Goal: Book appointment/travel/reservation

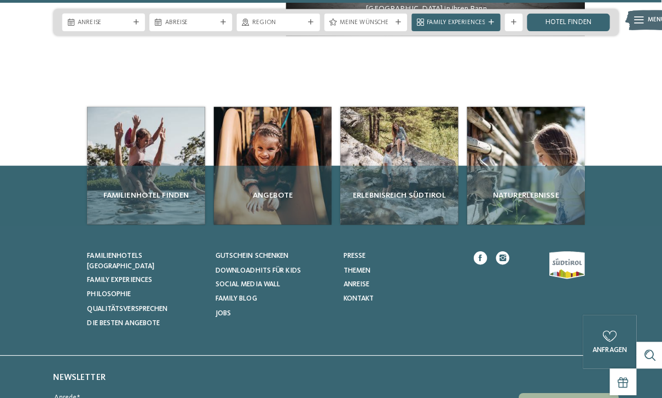
scroll to position [3880, 0]
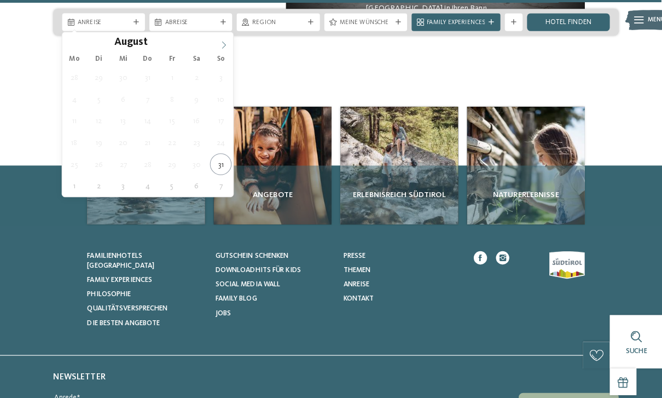
click at [227, 42] on span at bounding box center [220, 41] width 19 height 19
click at [219, 41] on icon at bounding box center [221, 45] width 8 height 8
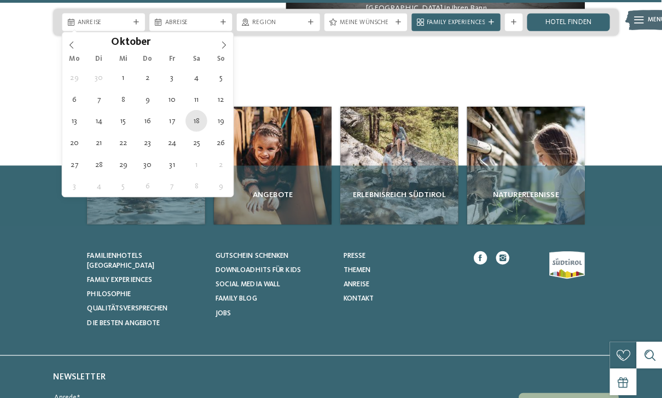
type div "18.10.2025"
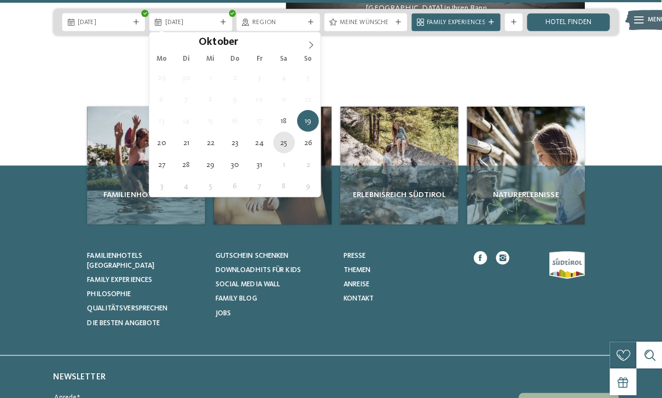
type div "25.10.2025"
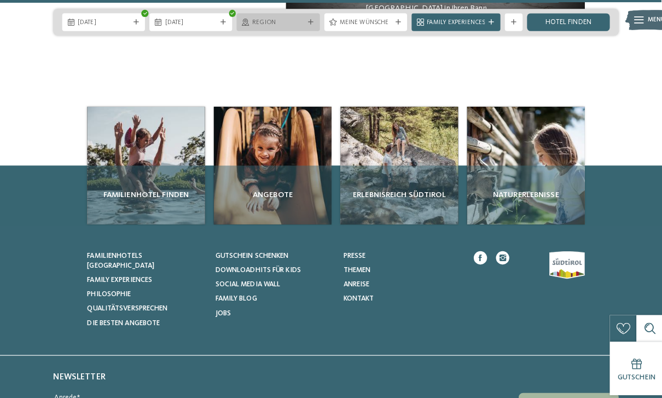
click at [296, 20] on span "Region" at bounding box center [274, 22] width 51 height 9
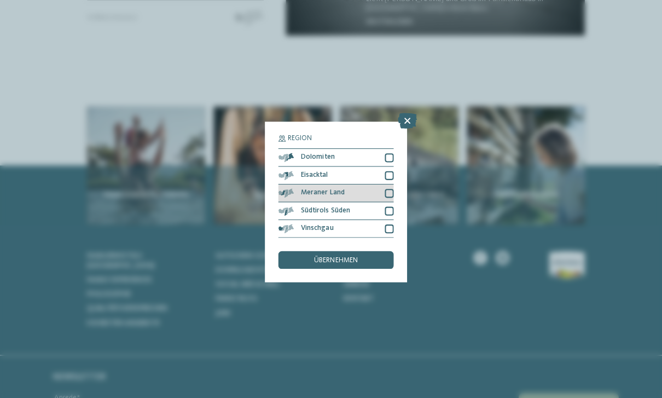
click at [384, 186] on div at bounding box center [383, 190] width 9 height 9
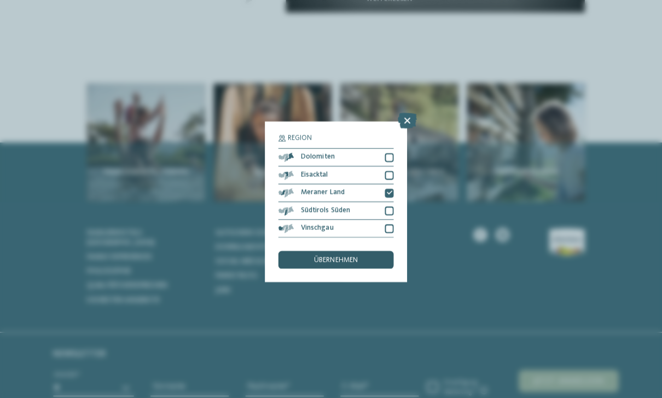
click at [348, 253] on span "übernehmen" at bounding box center [331, 256] width 43 height 7
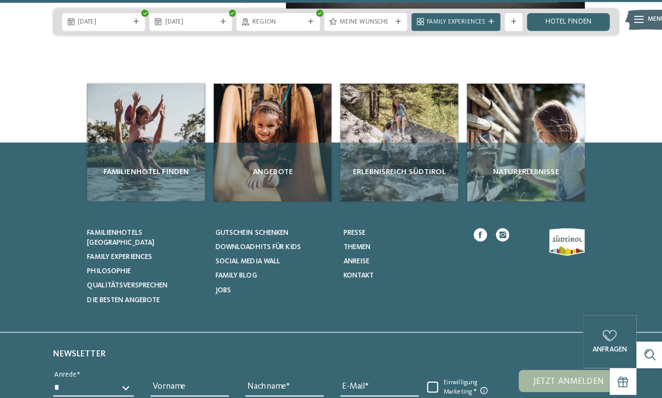
scroll to position [3903, 0]
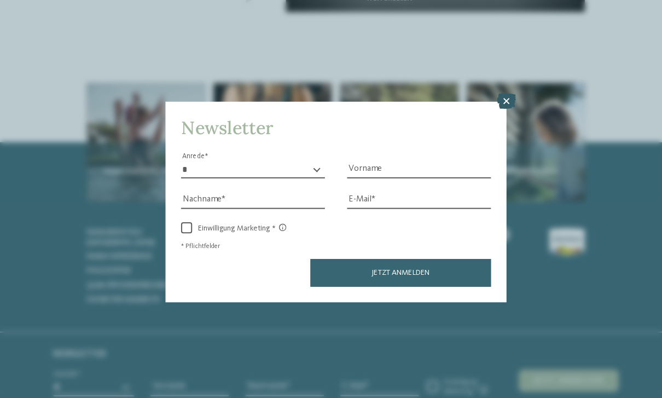
click at [499, 92] on icon at bounding box center [499, 99] width 19 height 15
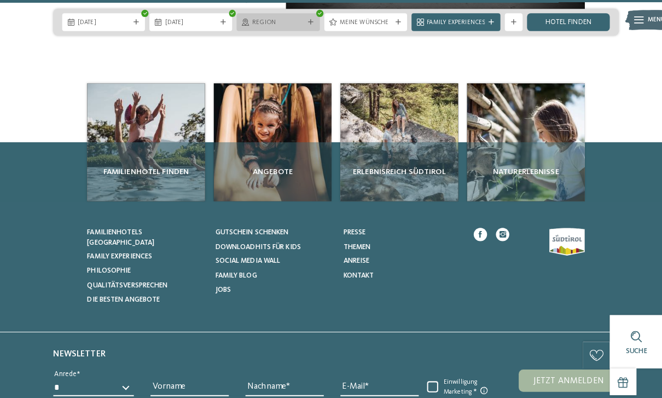
click at [290, 21] on span "Region" at bounding box center [274, 22] width 51 height 9
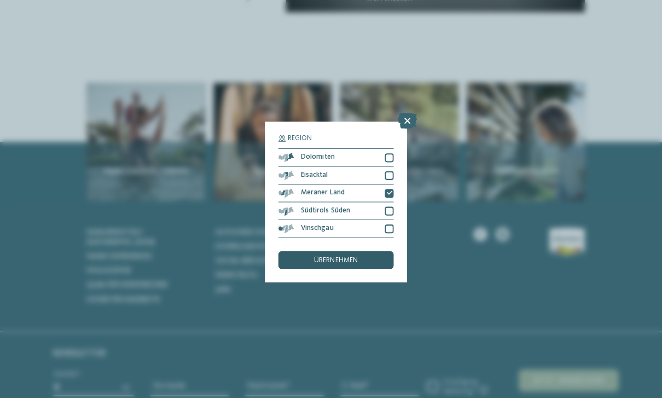
click at [342, 253] on span "übernehmen" at bounding box center [331, 256] width 43 height 7
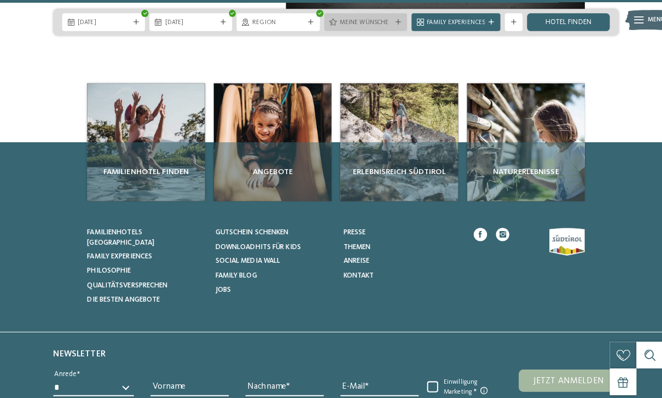
click at [375, 20] on span "Meine Wünsche" at bounding box center [360, 22] width 51 height 9
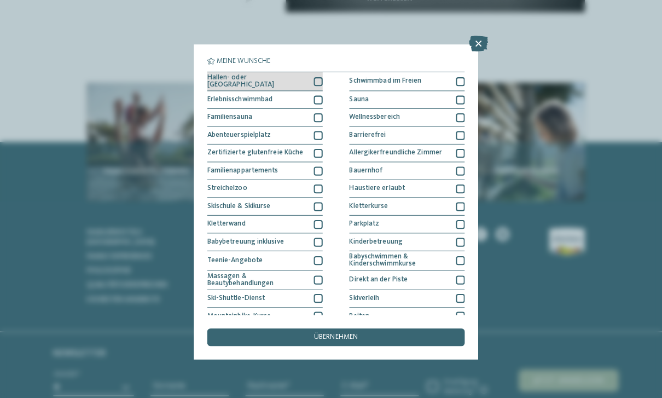
click at [313, 78] on div at bounding box center [313, 80] width 9 height 9
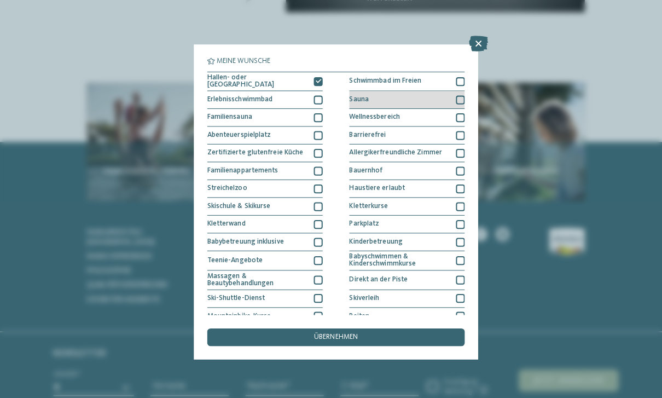
click at [458, 95] on div at bounding box center [454, 98] width 9 height 9
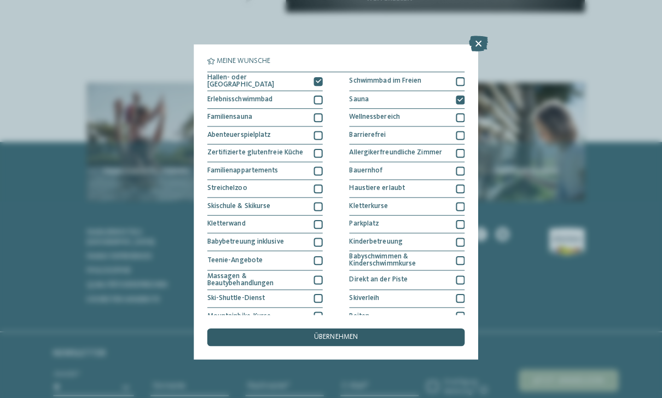
click at [383, 324] on div "übernehmen" at bounding box center [331, 333] width 254 height 18
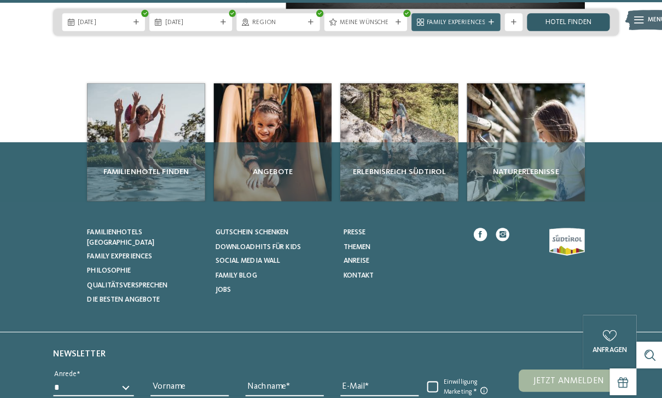
click at [564, 25] on link "Hotel finden" at bounding box center [561, 22] width 82 height 18
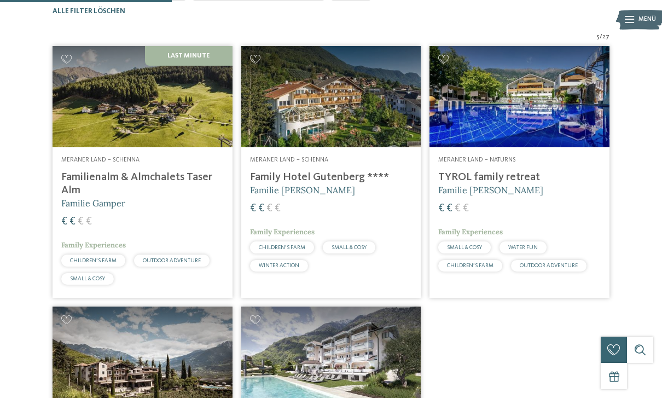
scroll to position [269, 0]
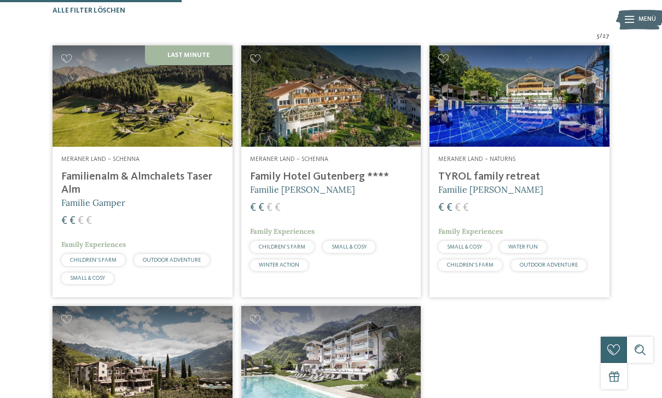
click at [174, 195] on h4 "Familienalm & Almchalets Taser Alm" at bounding box center [142, 183] width 163 height 26
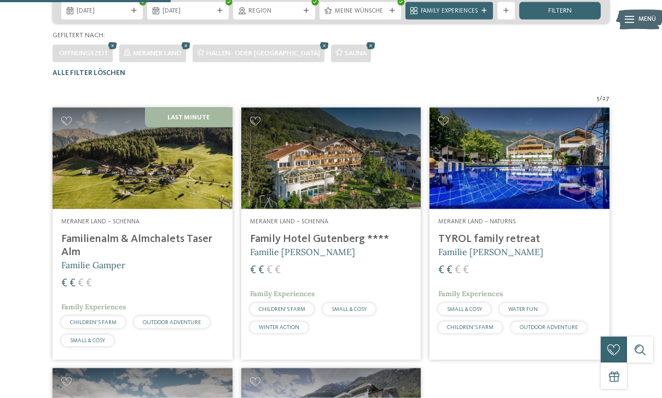
scroll to position [256, 0]
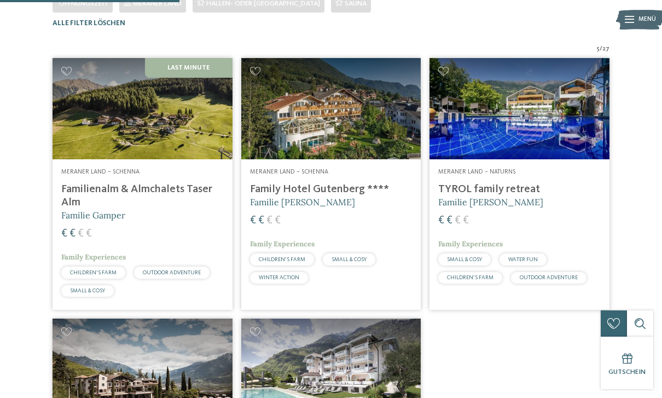
click at [506, 196] on h4 "TYROL family retreat" at bounding box center [520, 189] width 163 height 13
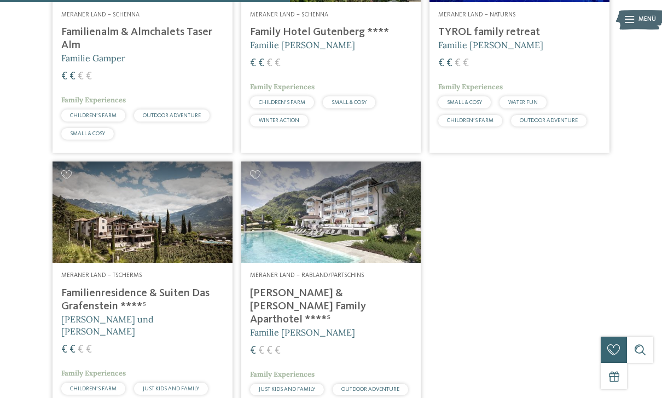
scroll to position [414, 0]
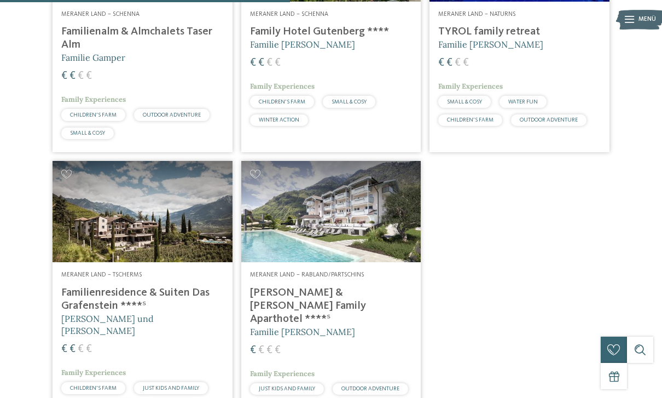
click at [157, 313] on h4 "Familienresidence & Suiten Das Grafenstein ****ˢ" at bounding box center [142, 299] width 163 height 26
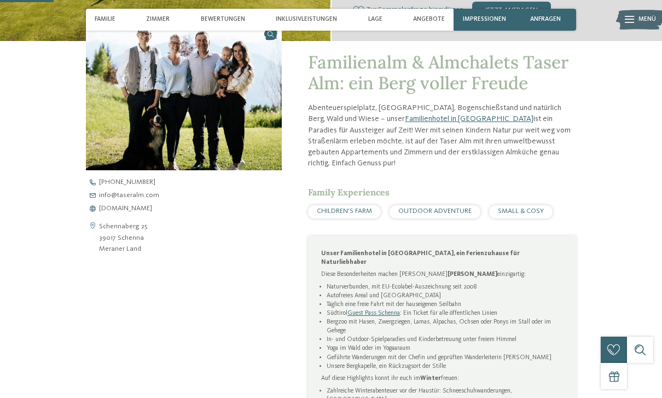
scroll to position [282, 0]
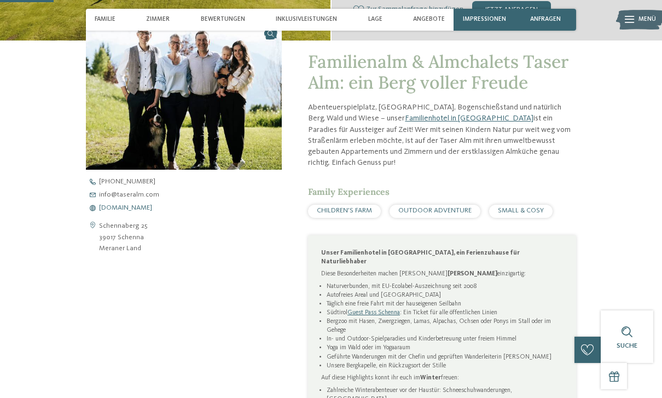
click at [140, 210] on span "www.taseralm.com" at bounding box center [125, 208] width 53 height 7
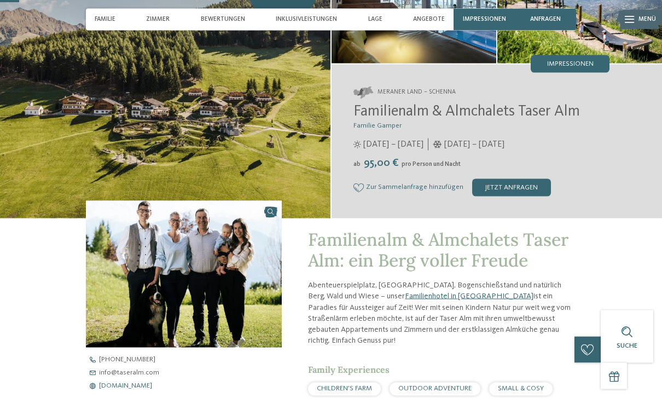
scroll to position [100, 0]
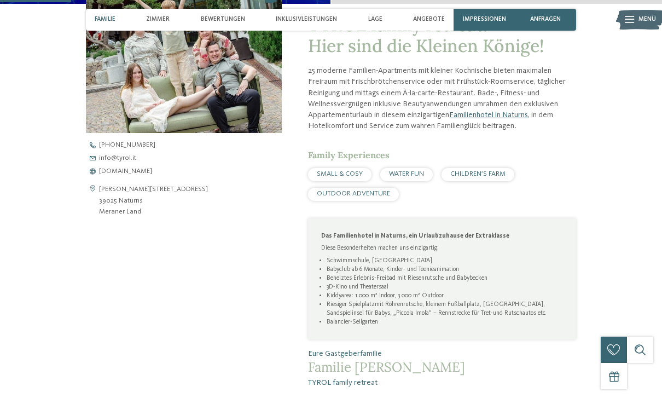
scroll to position [319, 0]
click at [113, 170] on span "www.tyrol.it" at bounding box center [125, 171] width 53 height 7
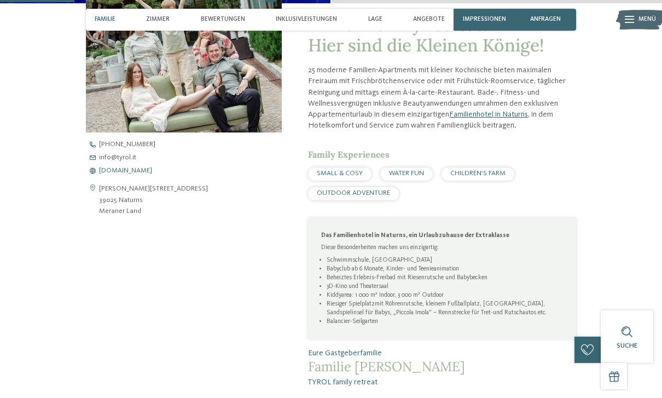
scroll to position [337, 0]
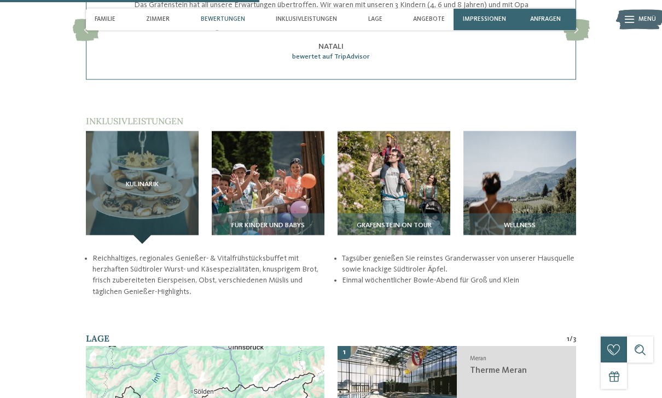
scroll to position [1132, 0]
click at [538, 181] on img at bounding box center [520, 187] width 113 height 113
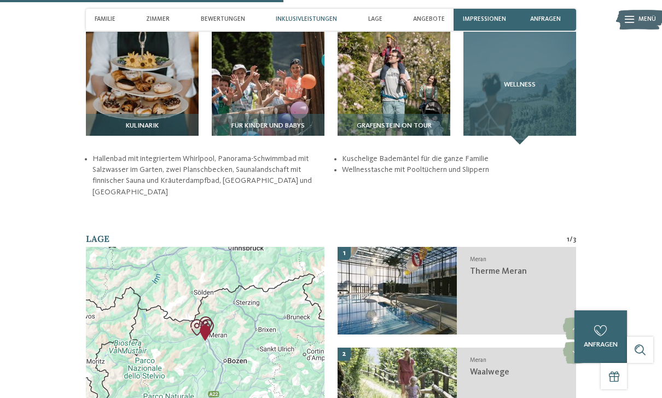
scroll to position [1226, 0]
